Goal: Task Accomplishment & Management: Use online tool/utility

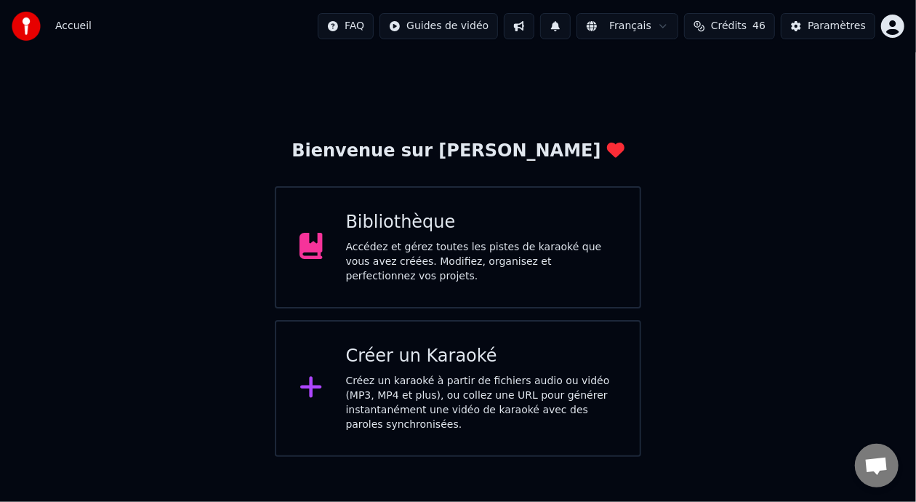
click at [564, 240] on div "Bibliothèque Accédez et gérez toutes les pistes de karaoké que vous avez créées…" at bounding box center [481, 247] width 271 height 73
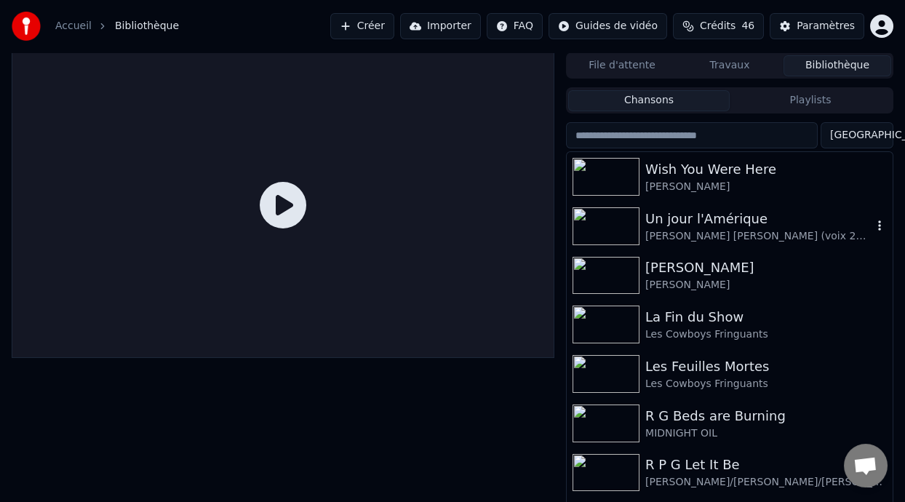
click at [716, 223] on div "Un jour l'Amérique" at bounding box center [758, 219] width 227 height 20
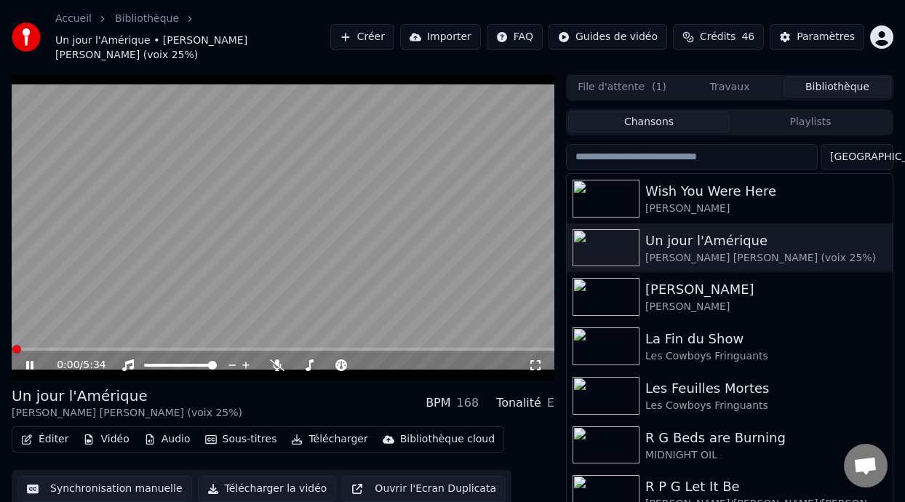
click at [31, 361] on icon at bounding box center [29, 365] width 7 height 9
click at [277, 359] on icon at bounding box center [277, 365] width 15 height 12
click at [57, 429] on button "Éditer" at bounding box center [44, 439] width 59 height 20
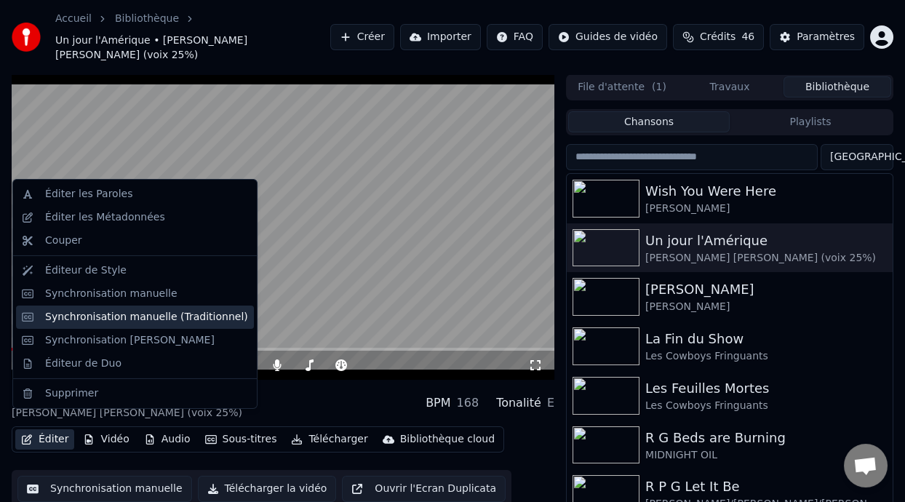
click at [192, 320] on div "Synchronisation manuelle (Traditionnel)" at bounding box center [146, 317] width 203 height 15
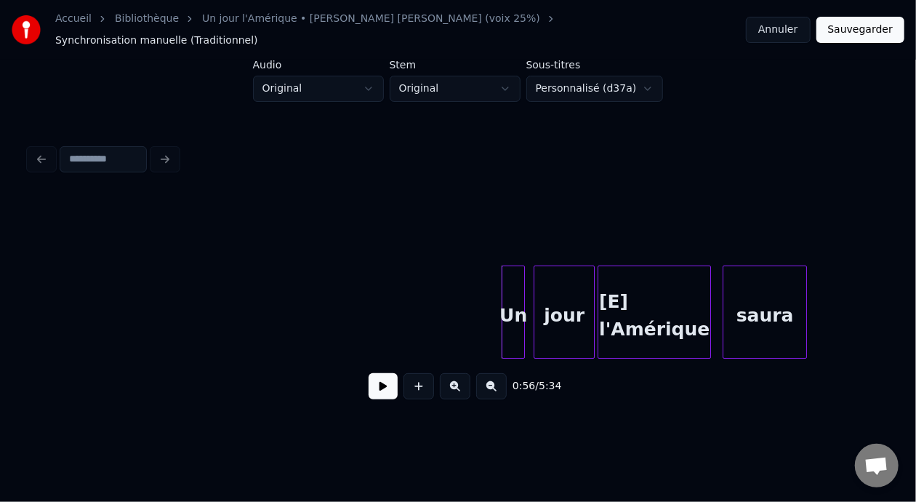
scroll to position [0, 7874]
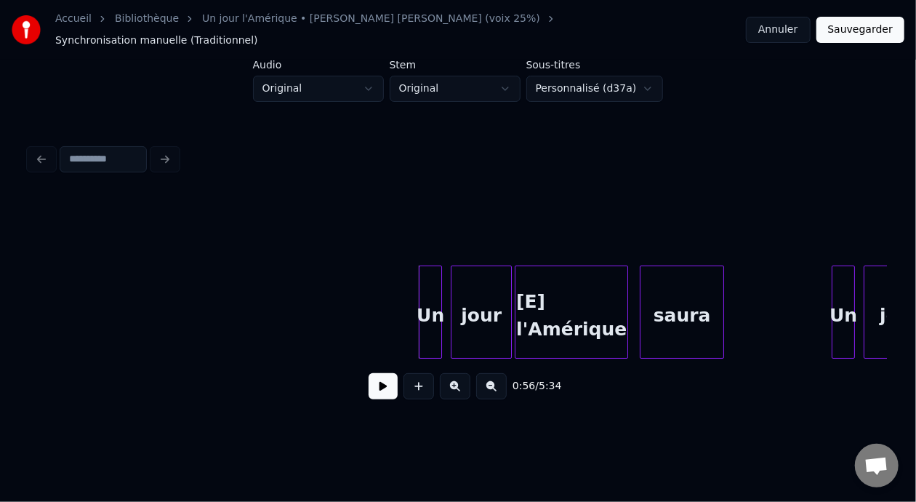
click at [430, 297] on div "Un" at bounding box center [431, 315] width 22 height 99
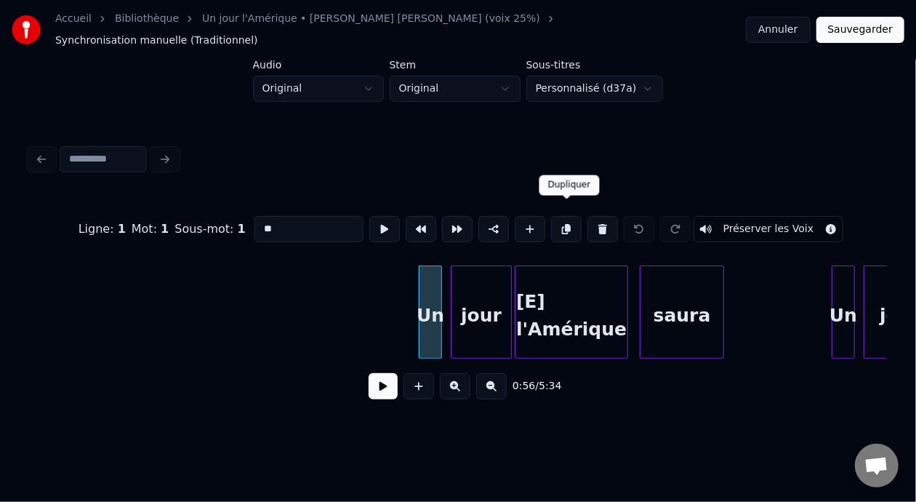
click at [566, 216] on button at bounding box center [566, 229] width 31 height 26
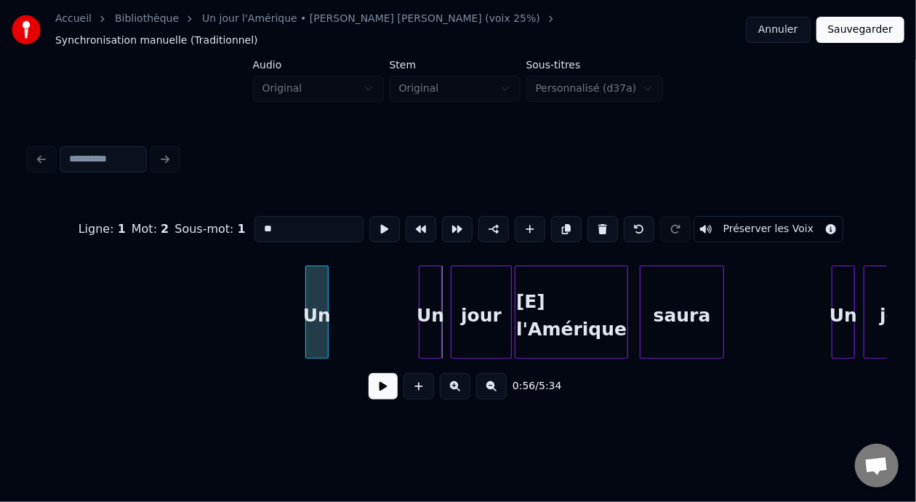
click at [321, 300] on div "Un" at bounding box center [317, 315] width 22 height 99
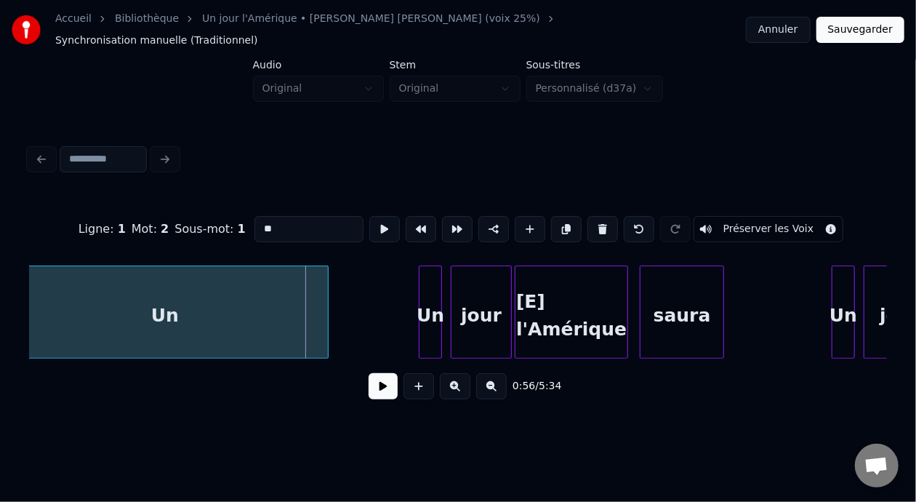
click at [1, 273] on div "Accueil Bibliothèque Un jour l'Amérique • [PERSON_NAME] [PERSON_NAME] (voix 25%…" at bounding box center [458, 213] width 916 height 426
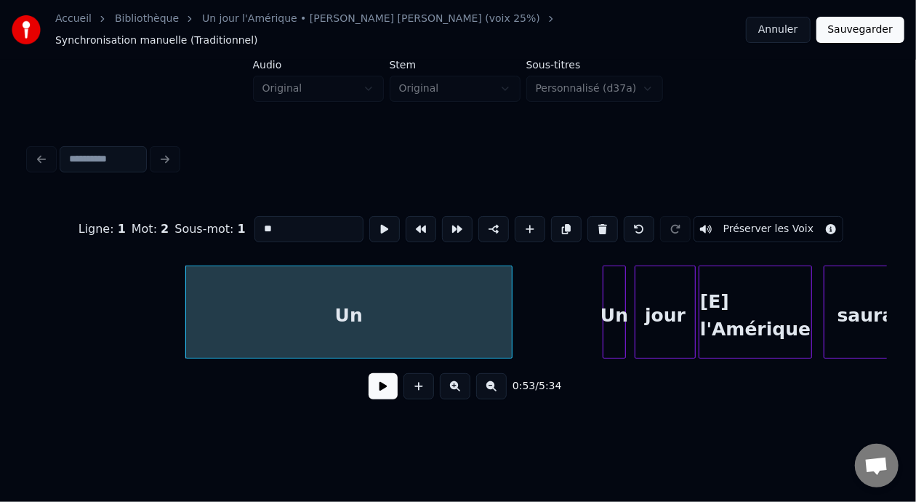
scroll to position [0, 7613]
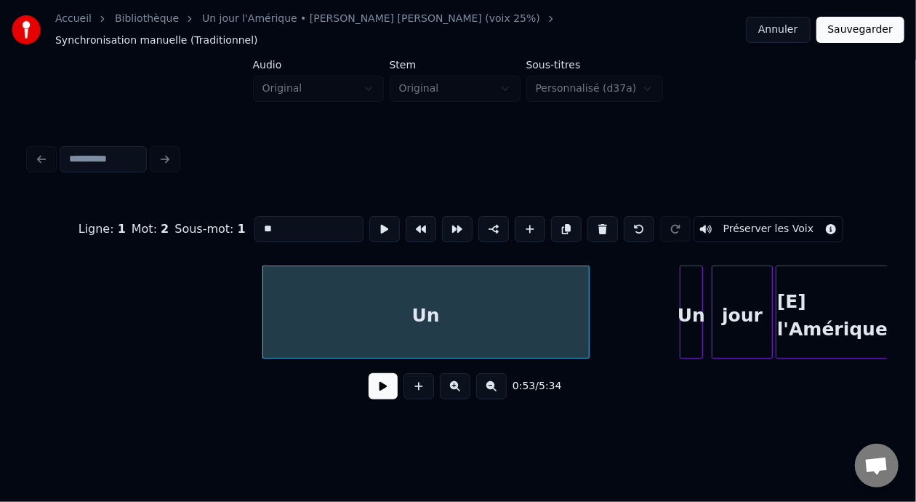
click at [437, 310] on div "Un" at bounding box center [426, 315] width 326 height 99
click at [281, 216] on input "**" at bounding box center [309, 229] width 109 height 26
click at [255, 218] on input "**" at bounding box center [309, 229] width 109 height 26
type input "**"
click at [418, 307] on div "U" at bounding box center [426, 315] width 326 height 99
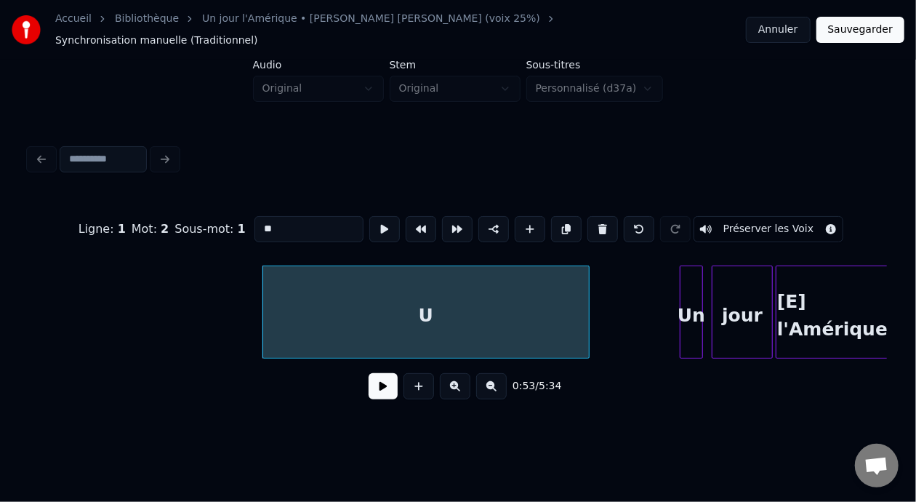
click at [263, 216] on input "**" at bounding box center [309, 229] width 109 height 26
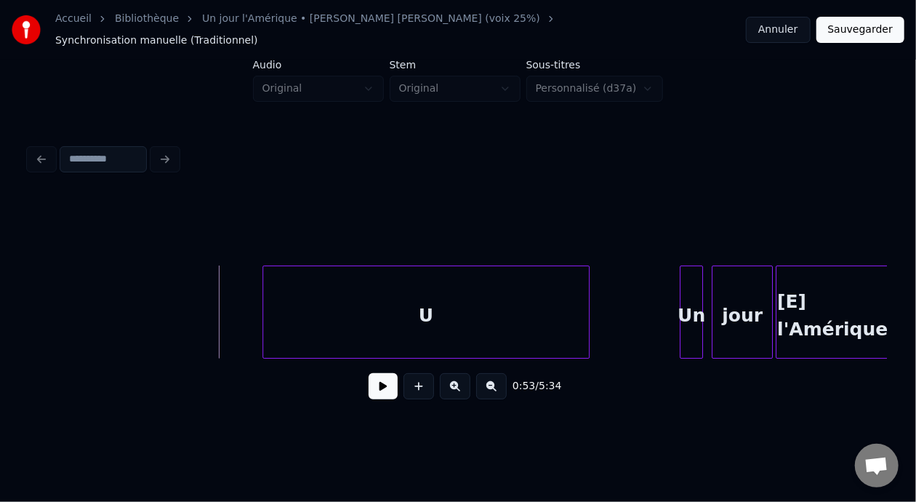
click at [382, 305] on div "U" at bounding box center [426, 315] width 326 height 99
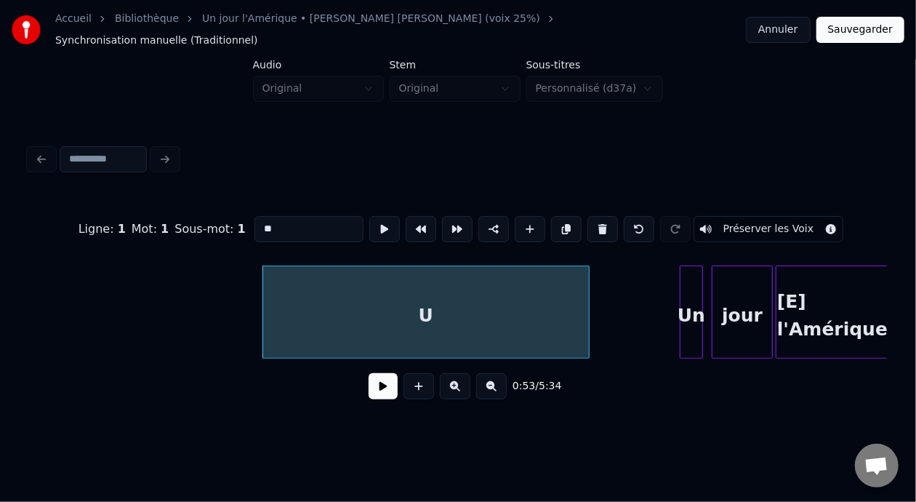
click at [268, 217] on input "**" at bounding box center [309, 229] width 109 height 26
type input "*"
click at [610, 216] on button at bounding box center [603, 229] width 31 height 26
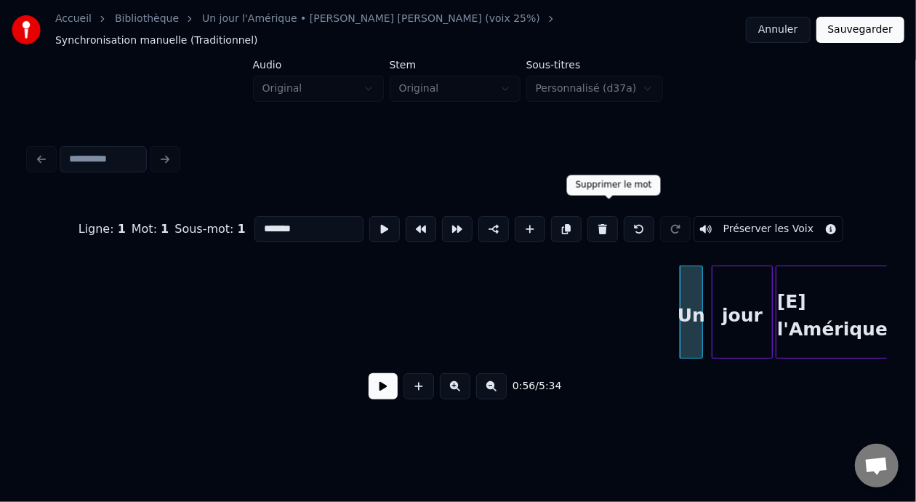
type input "*"
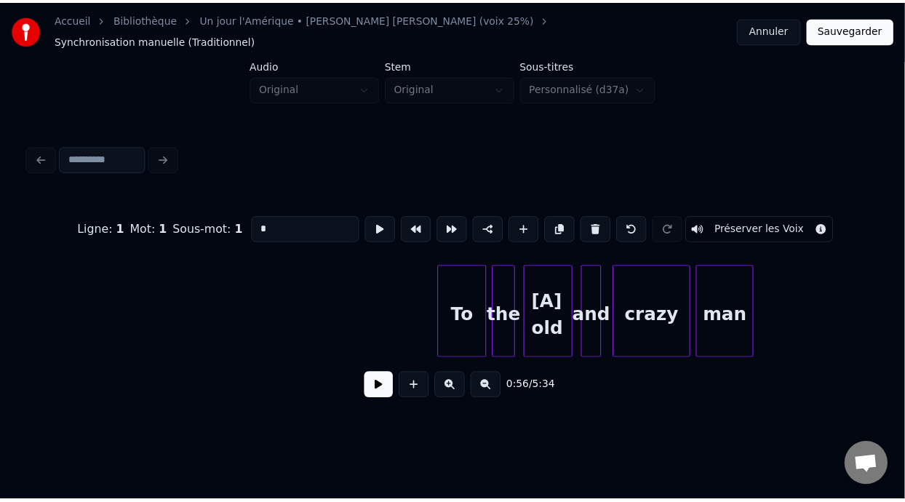
scroll to position [0, 10362]
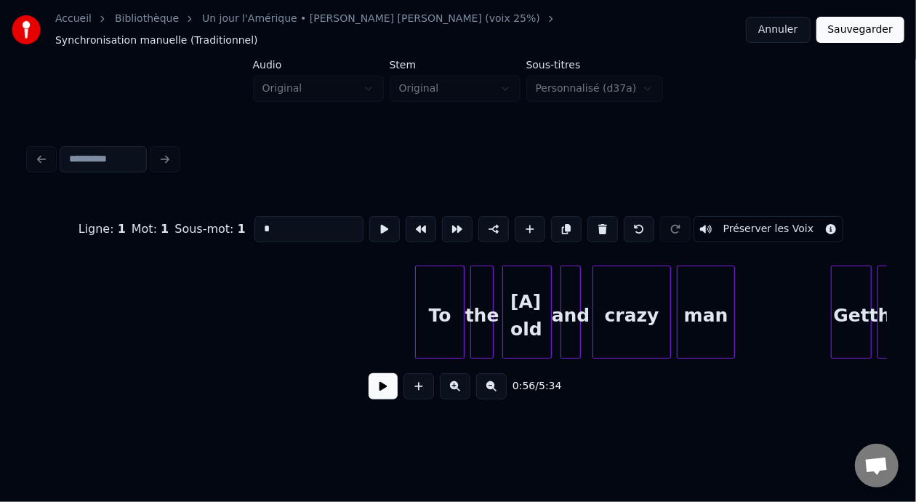
click at [786, 26] on button "Annuler" at bounding box center [778, 30] width 64 height 26
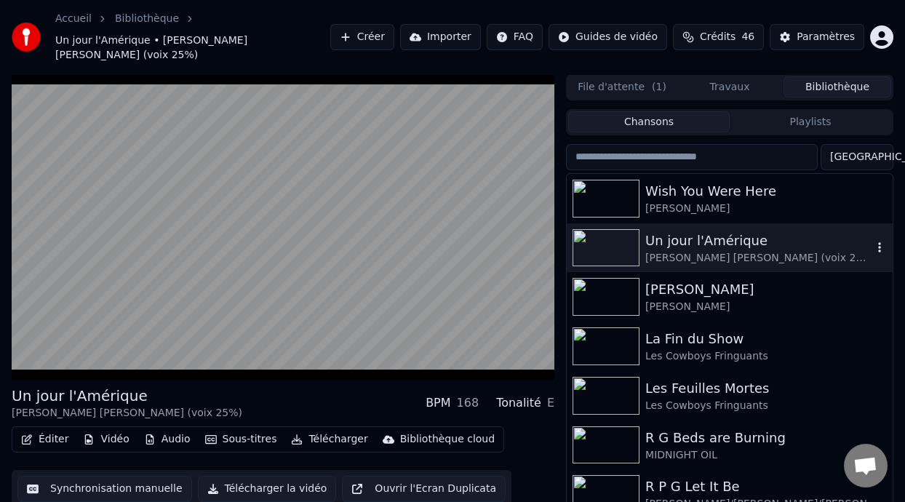
click at [703, 251] on div "[PERSON_NAME] [PERSON_NAME] (voix 25%)" at bounding box center [758, 258] width 227 height 15
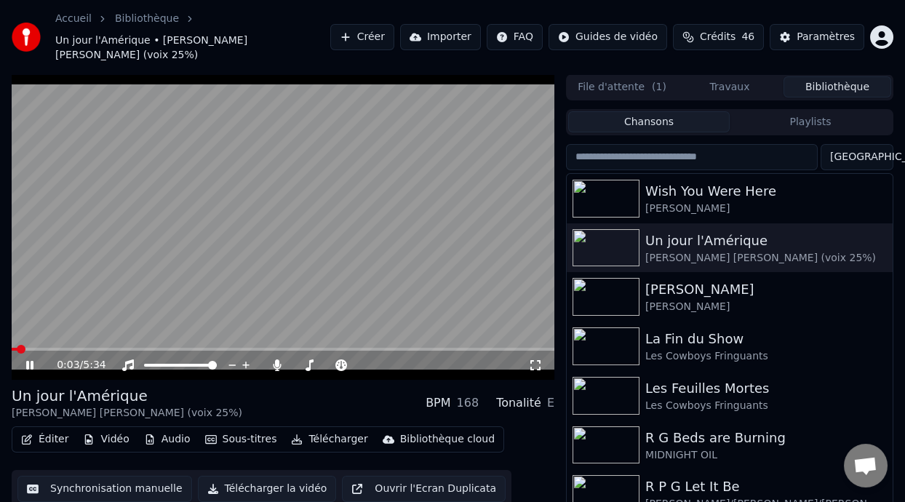
click at [534, 359] on icon at bounding box center [535, 365] width 15 height 12
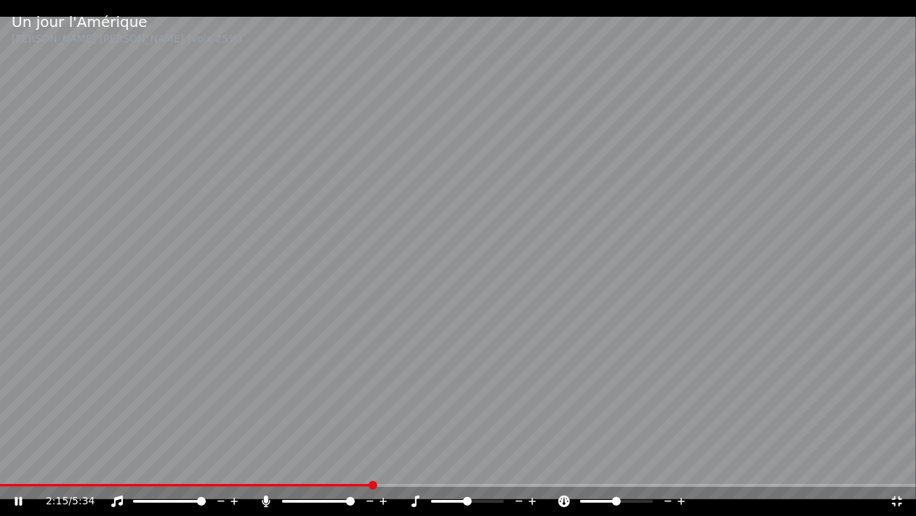
click at [668, 148] on video at bounding box center [458, 258] width 916 height 516
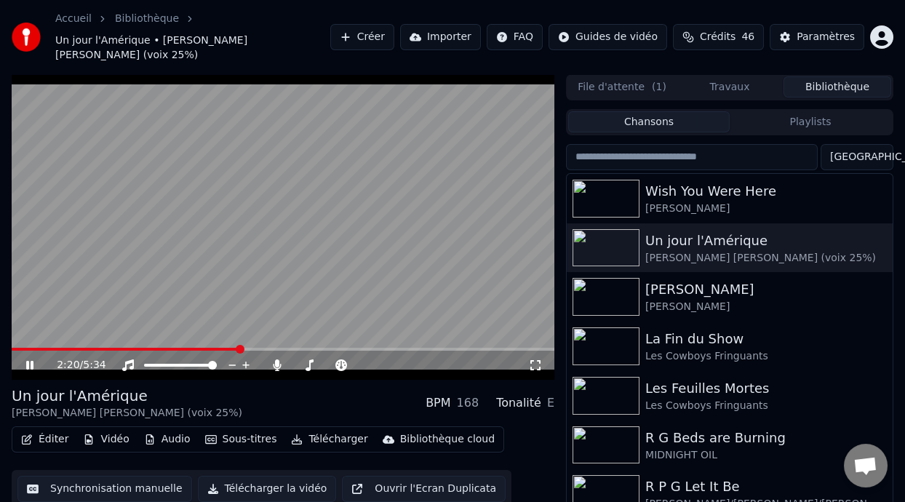
click at [31, 361] on icon at bounding box center [29, 365] width 7 height 9
